Goal: Task Accomplishment & Management: Manage account settings

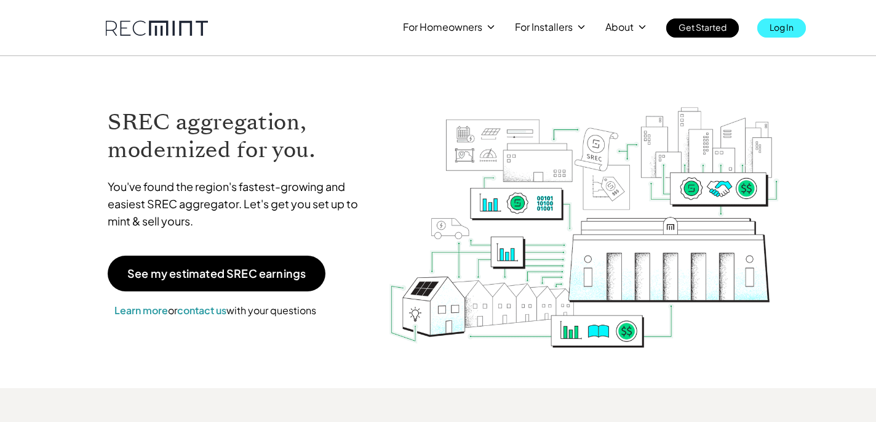
click at [773, 24] on p "Log In" at bounding box center [782, 26] width 24 height 17
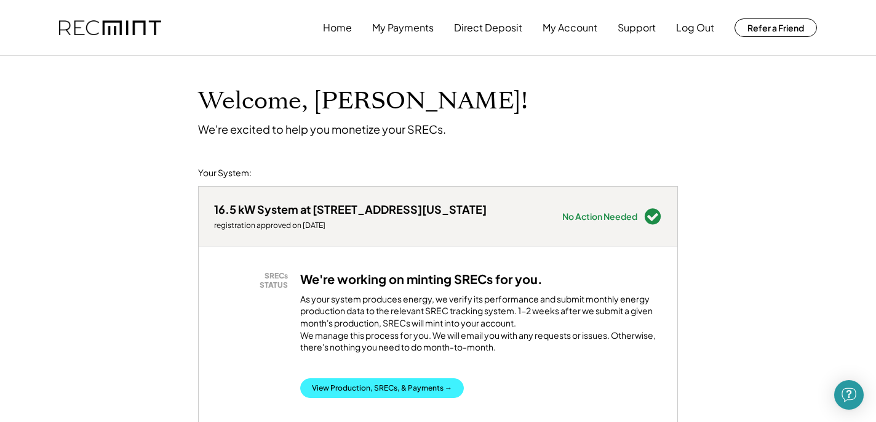
click at [367, 393] on button "View Production, SRECs, & Payments →" at bounding box center [382, 388] width 164 height 20
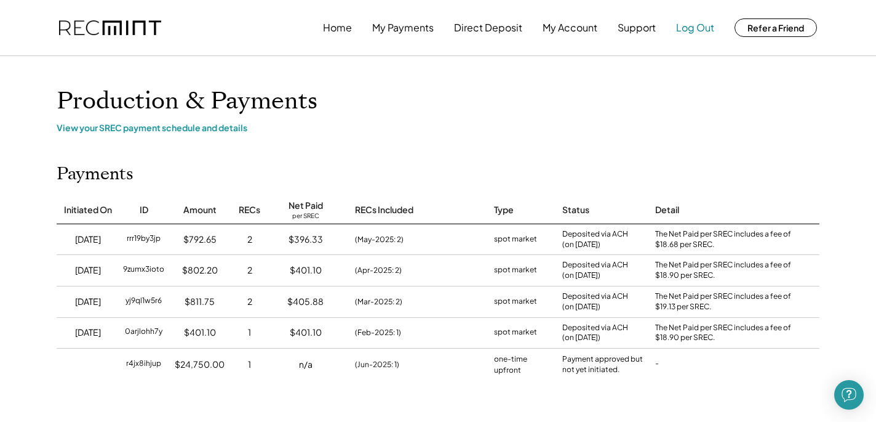
click at [692, 26] on button "Log Out" at bounding box center [695, 27] width 38 height 25
